Goal: Information Seeking & Learning: Learn about a topic

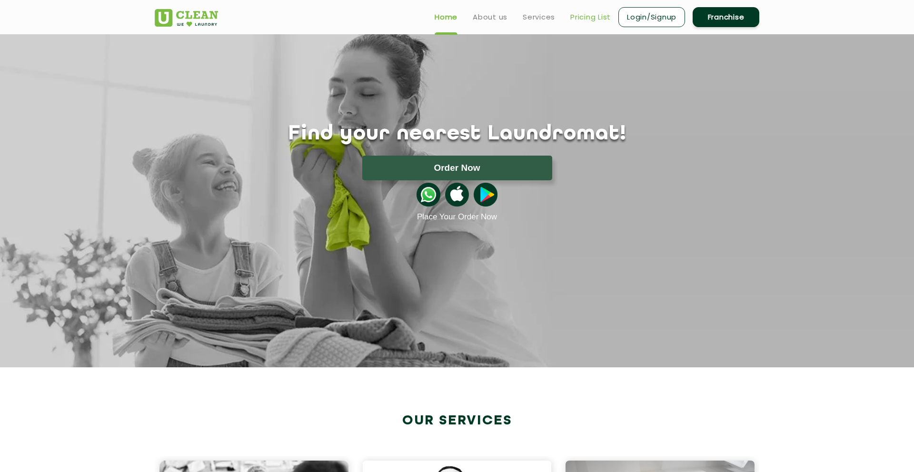
click at [579, 20] on link "Pricing List" at bounding box center [590, 16] width 40 height 11
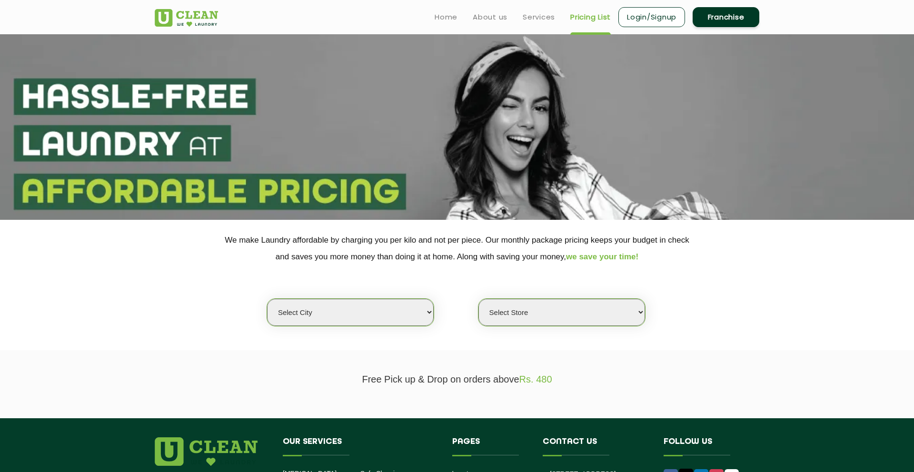
click at [364, 315] on select "Select city [GEOGRAPHIC_DATA] [GEOGRAPHIC_DATA] [GEOGRAPHIC_DATA] [GEOGRAPHIC_D…" at bounding box center [350, 312] width 167 height 27
select select "206"
click at [267, 299] on select "Select city [GEOGRAPHIC_DATA] [GEOGRAPHIC_DATA] [GEOGRAPHIC_DATA] [GEOGRAPHIC_D…" at bounding box center [350, 312] width 167 height 27
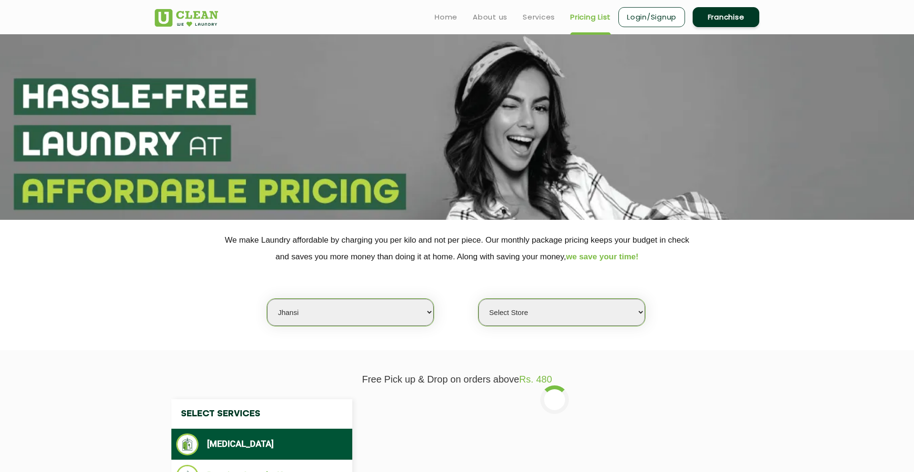
click at [511, 319] on select "Select Store [GEOGRAPHIC_DATA][PERSON_NAME]" at bounding box center [562, 312] width 167 height 27
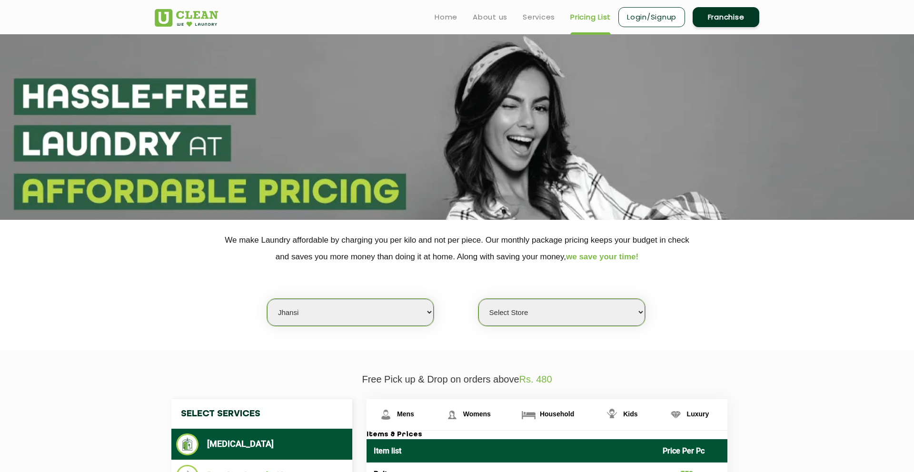
select select "610"
click at [479, 299] on select "Select Store [GEOGRAPHIC_DATA][PERSON_NAME]" at bounding box center [562, 312] width 167 height 27
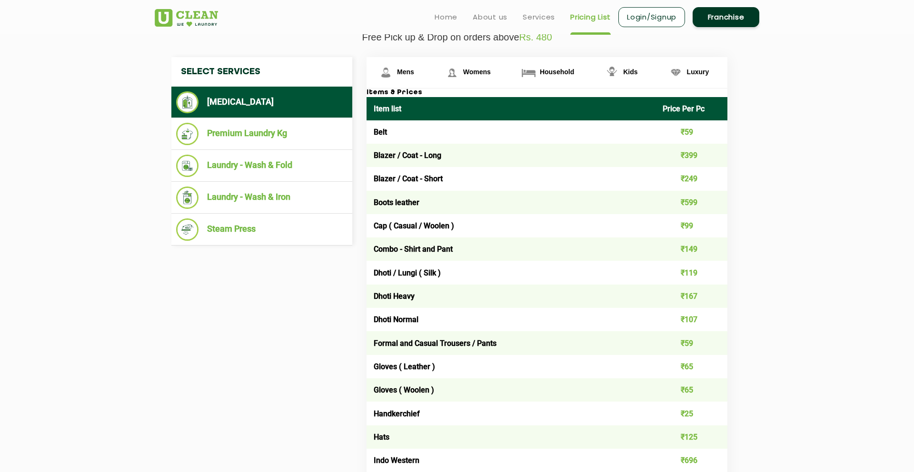
scroll to position [341, 0]
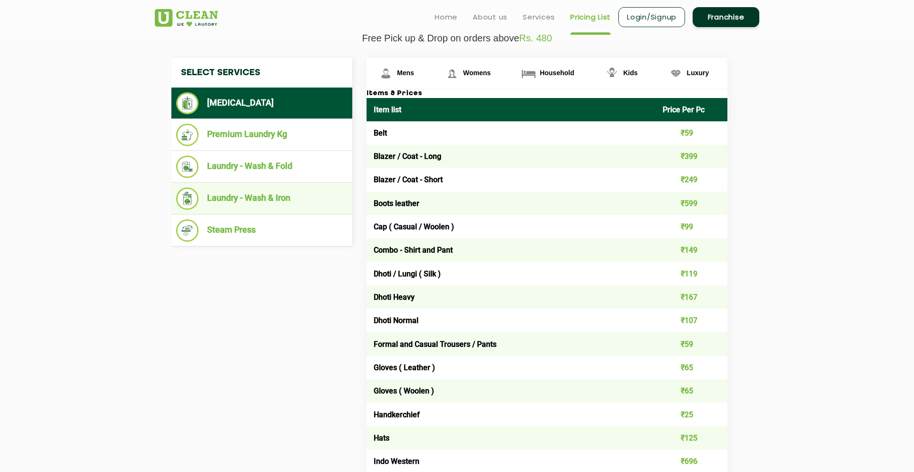
click at [272, 197] on li "Laundry - Wash & Iron" at bounding box center [261, 199] width 171 height 22
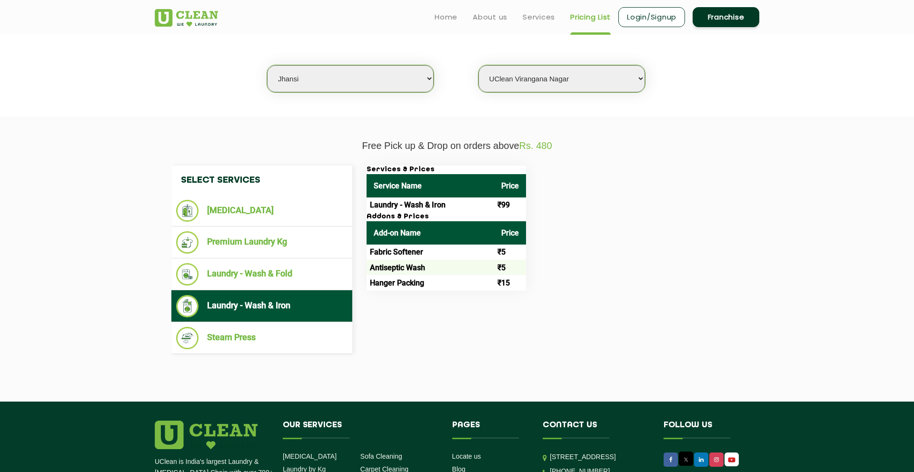
scroll to position [219, 0]
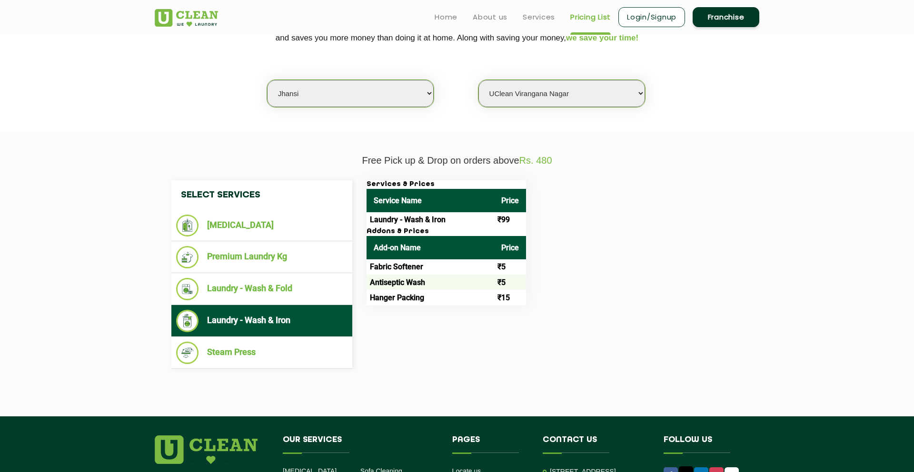
click at [494, 220] on td "₹99" at bounding box center [510, 219] width 32 height 15
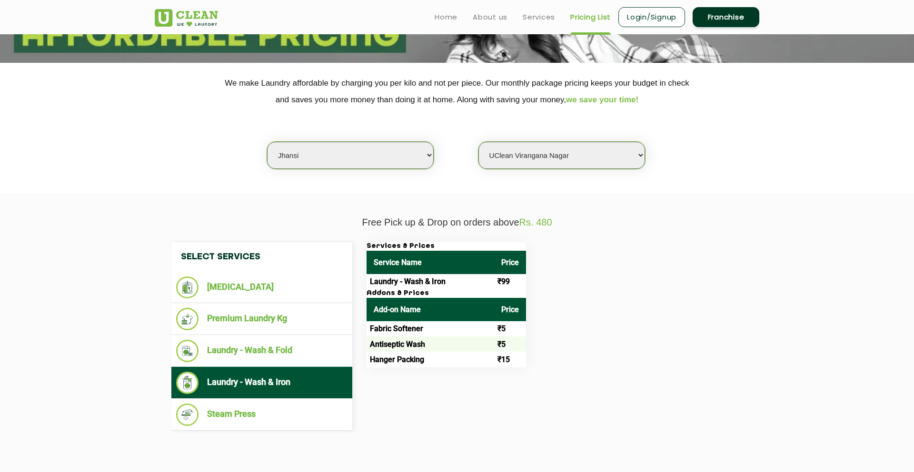
scroll to position [153, 0]
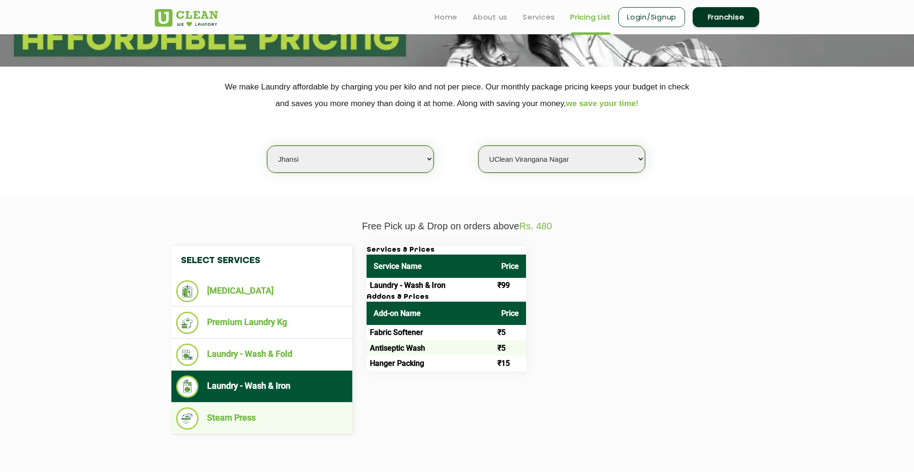
click at [248, 416] on li "Steam Press" at bounding box center [261, 419] width 171 height 22
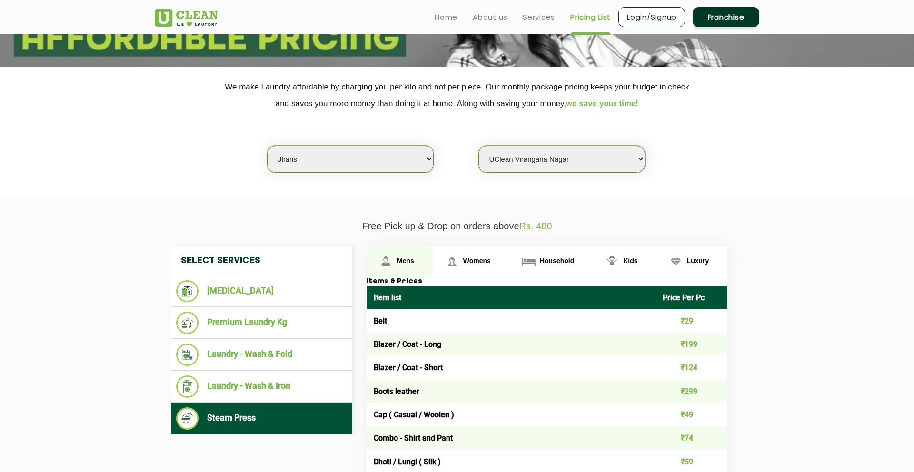
click at [393, 265] on img at bounding box center [386, 261] width 17 height 17
click at [279, 325] on li "Premium Laundry Kg" at bounding box center [261, 323] width 171 height 22
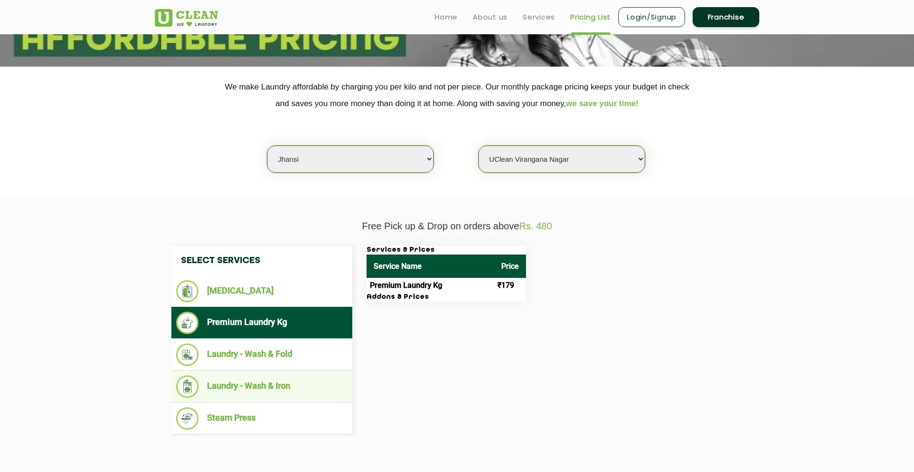
click at [244, 390] on li "Laundry - Wash & Iron" at bounding box center [261, 387] width 171 height 22
